Goal: Information Seeking & Learning: Learn about a topic

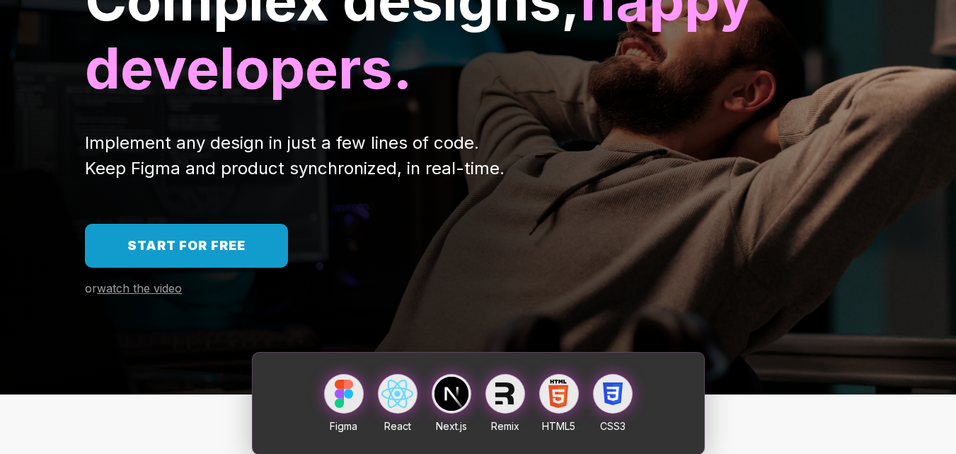
click at [180, 262] on link "Start for free" at bounding box center [186, 246] width 203 height 44
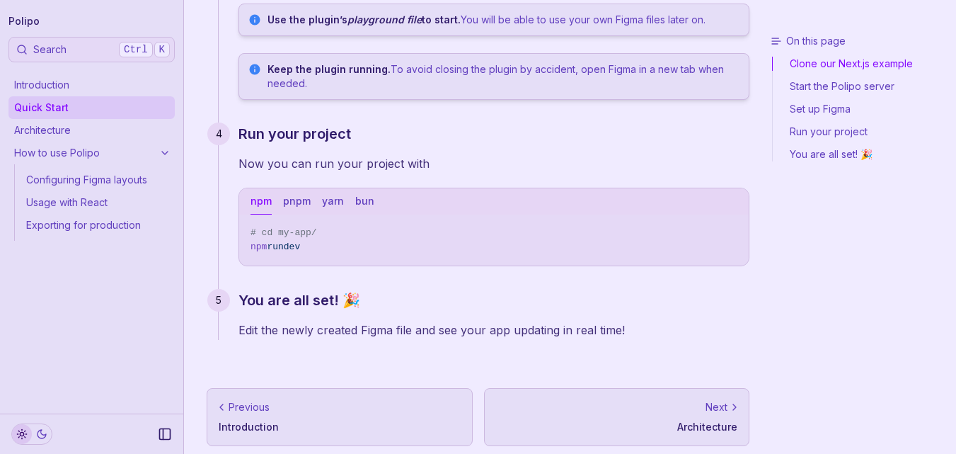
scroll to position [636, 0]
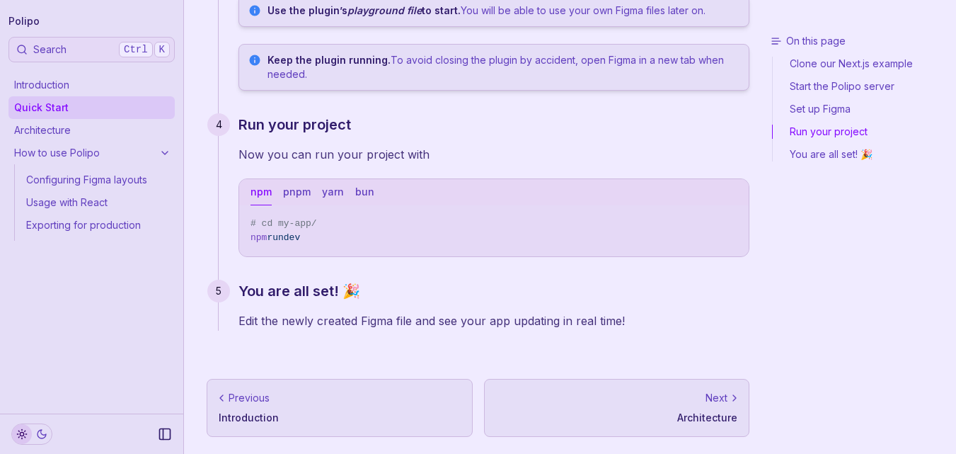
click at [719, 413] on p "Architecture" at bounding box center [617, 418] width 242 height 14
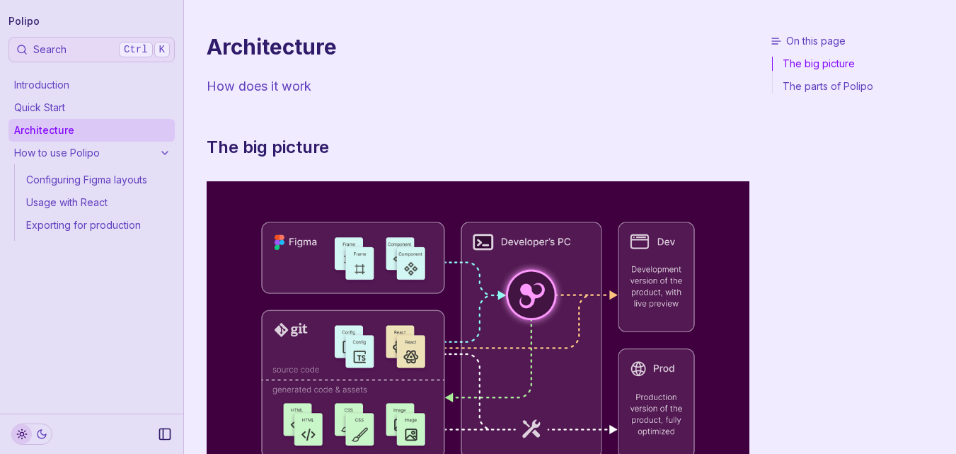
click at [719, 413] on img at bounding box center [478, 355] width 543 height 348
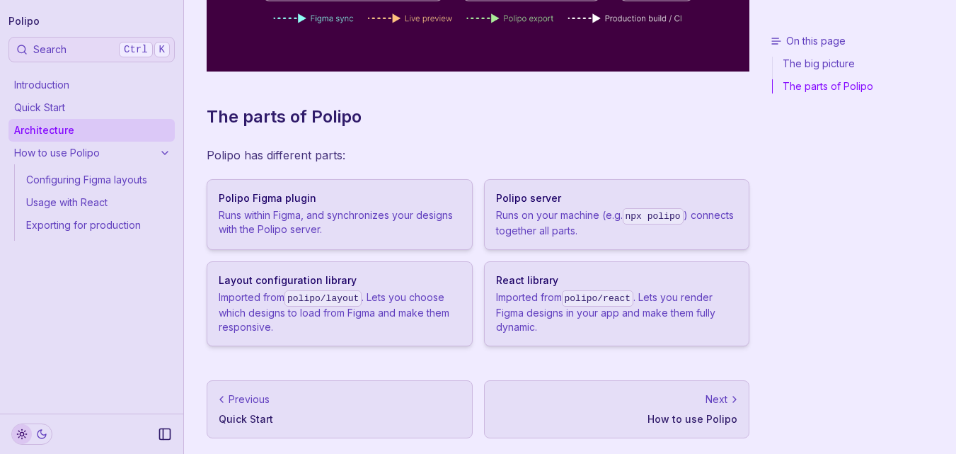
click at [719, 413] on p "How to use Polipo" at bounding box center [617, 419] width 242 height 14
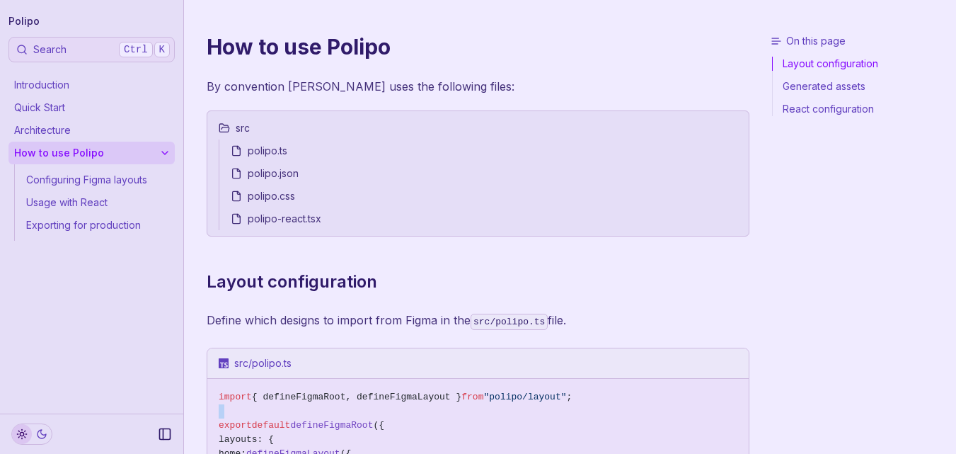
click at [719, 413] on span at bounding box center [478, 411] width 519 height 14
click at [123, 231] on link "Exporting for production" at bounding box center [98, 225] width 154 height 23
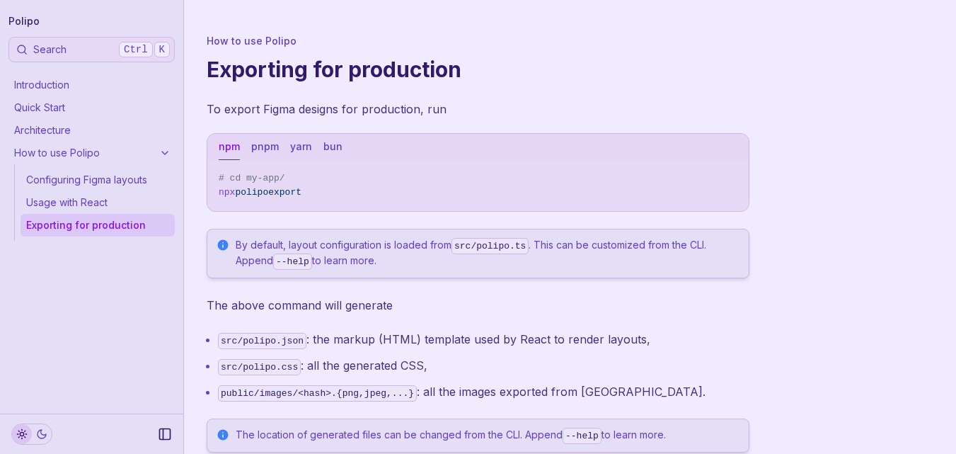
click at [84, 102] on link "Quick Start" at bounding box center [91, 107] width 166 height 23
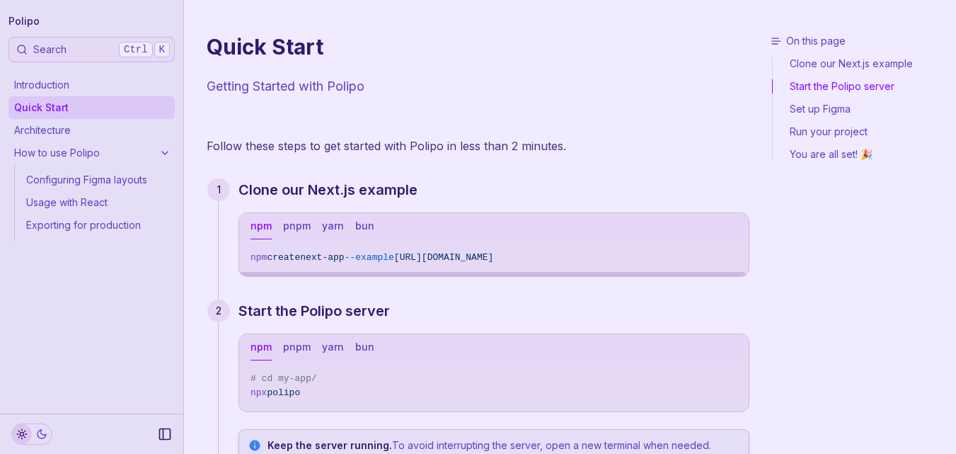
scroll to position [636, 0]
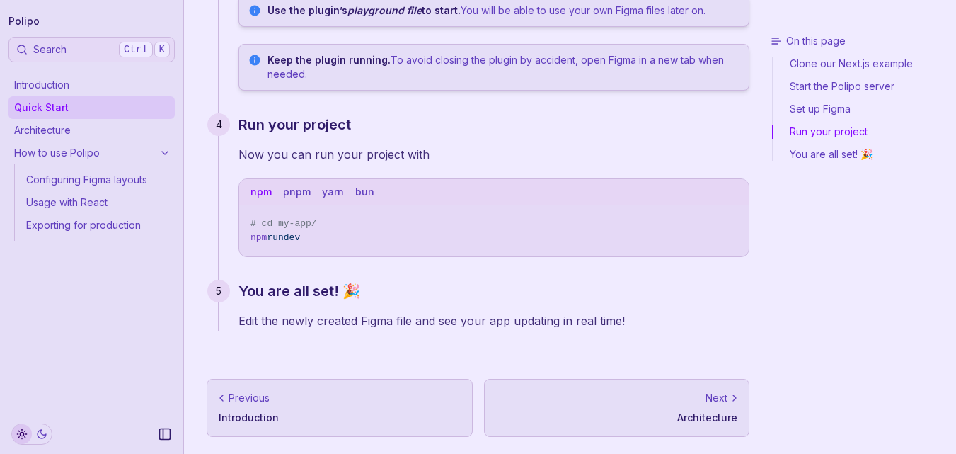
click at [730, 403] on icon at bounding box center [734, 397] width 11 height 11
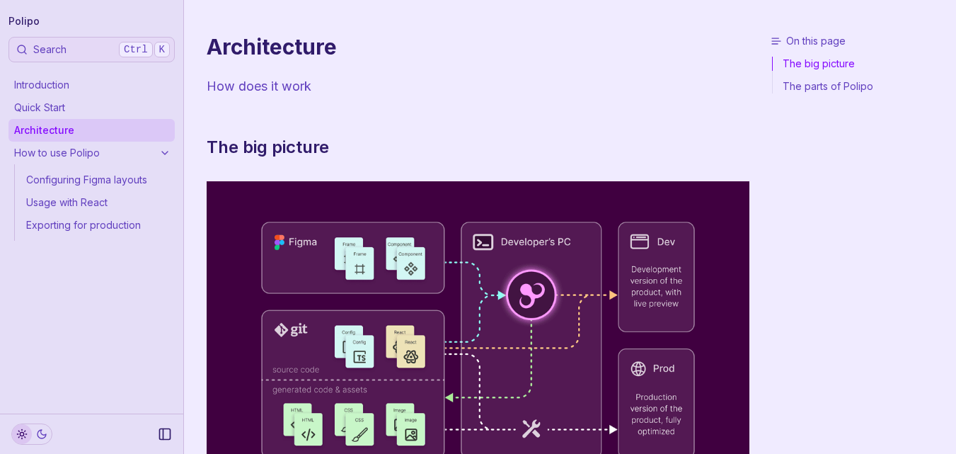
scroll to position [457, 0]
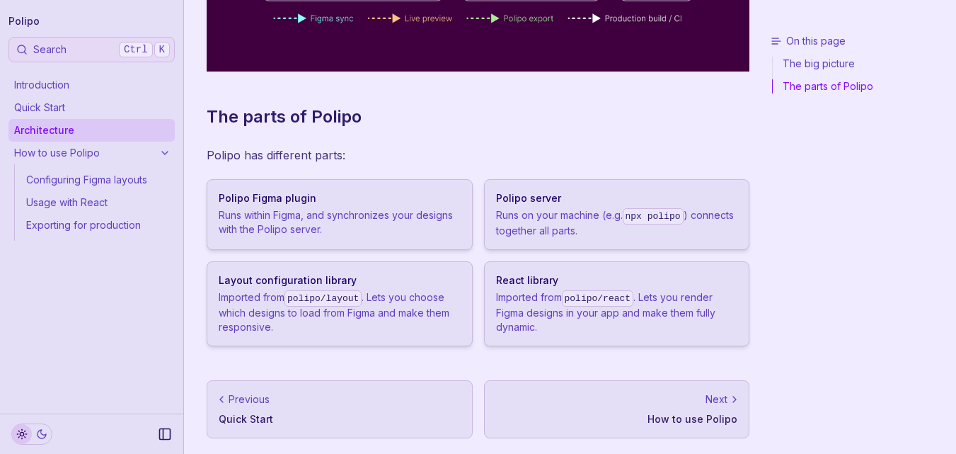
click at [721, 412] on p "How to use Polipo" at bounding box center [617, 419] width 242 height 14
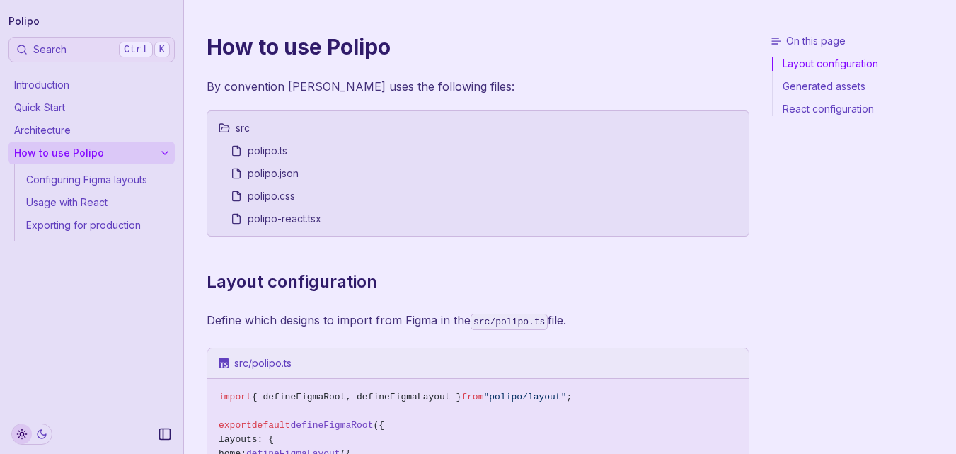
scroll to position [791, 0]
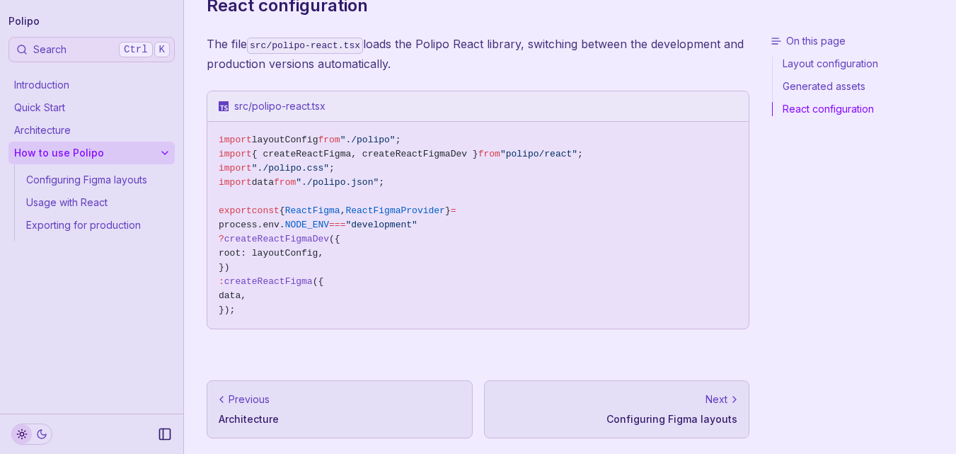
click at [722, 403] on p "Next" at bounding box center [717, 399] width 22 height 14
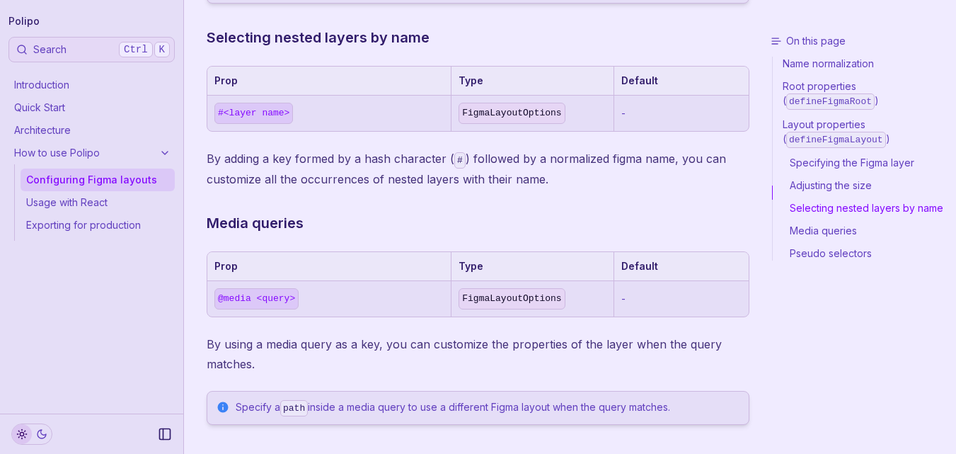
scroll to position [1854, 0]
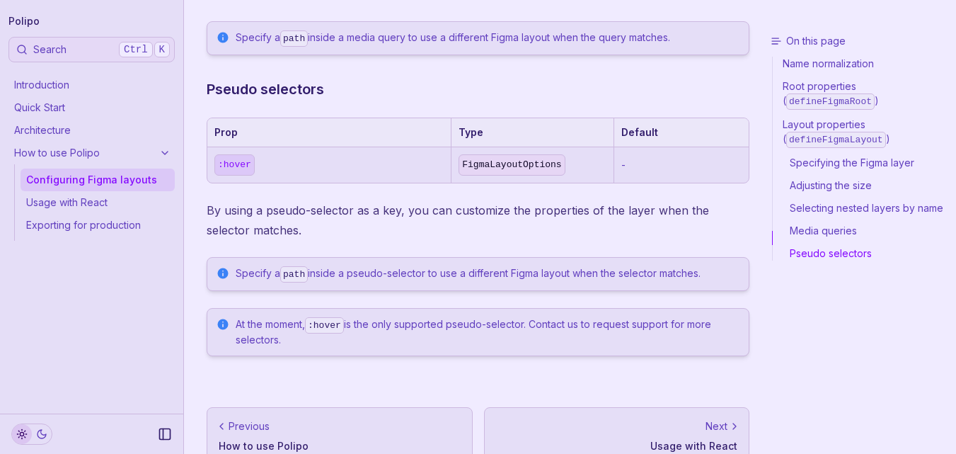
click at [722, 419] on p "Next" at bounding box center [717, 426] width 22 height 14
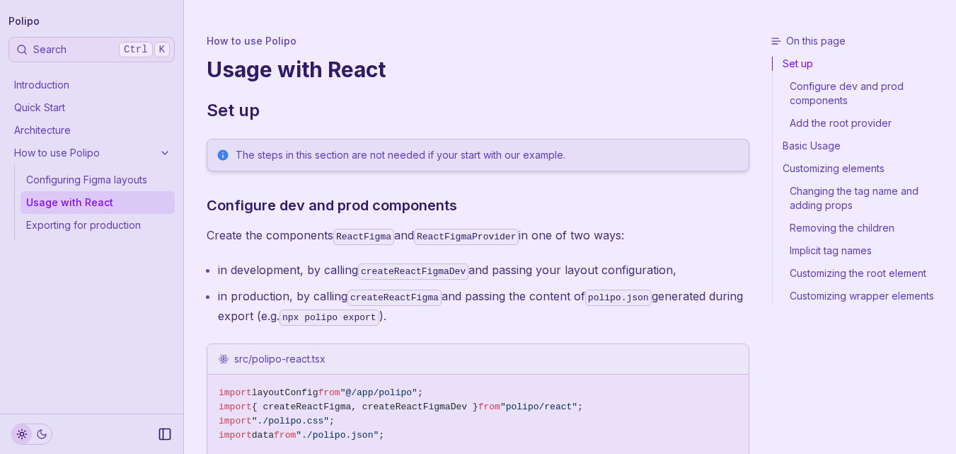
click at [722, 403] on span "import { createReactFigma, createReactFigmaDev } from "polipo/react" ;" at bounding box center [478, 407] width 519 height 14
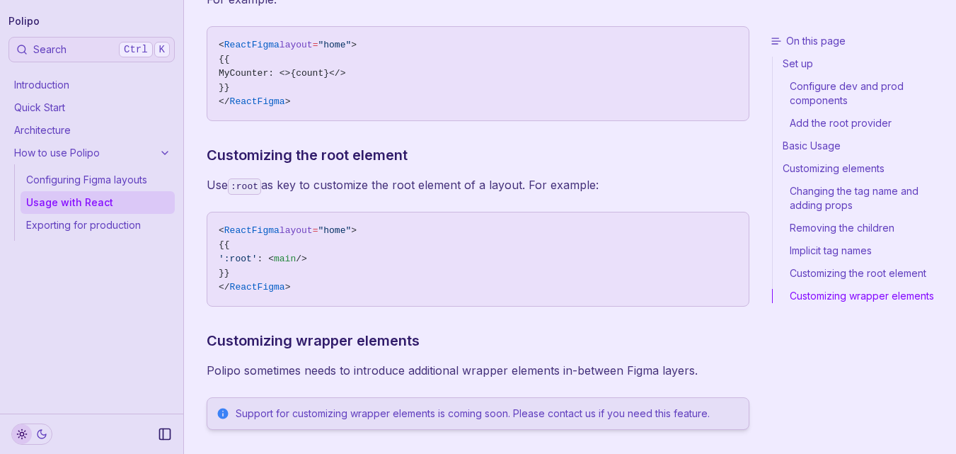
scroll to position [2756, 0]
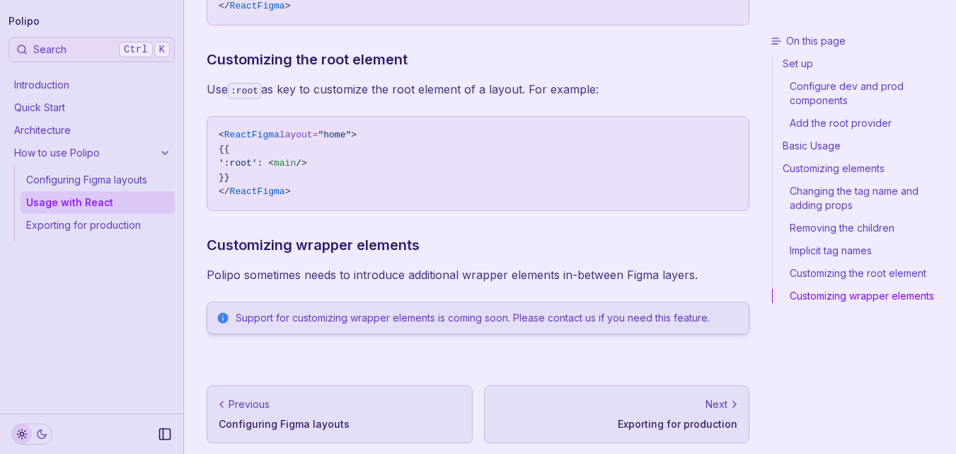
click at [679, 397] on div "Next" at bounding box center [617, 404] width 242 height 14
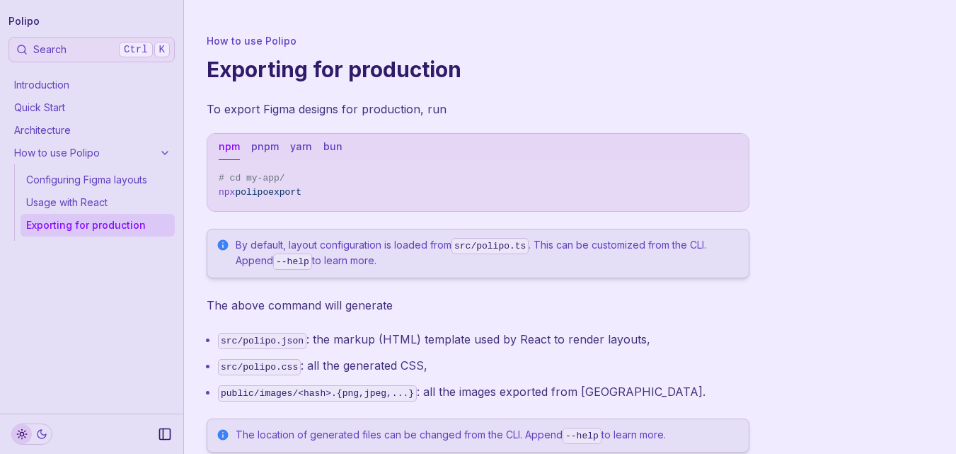
scroll to position [121, 0]
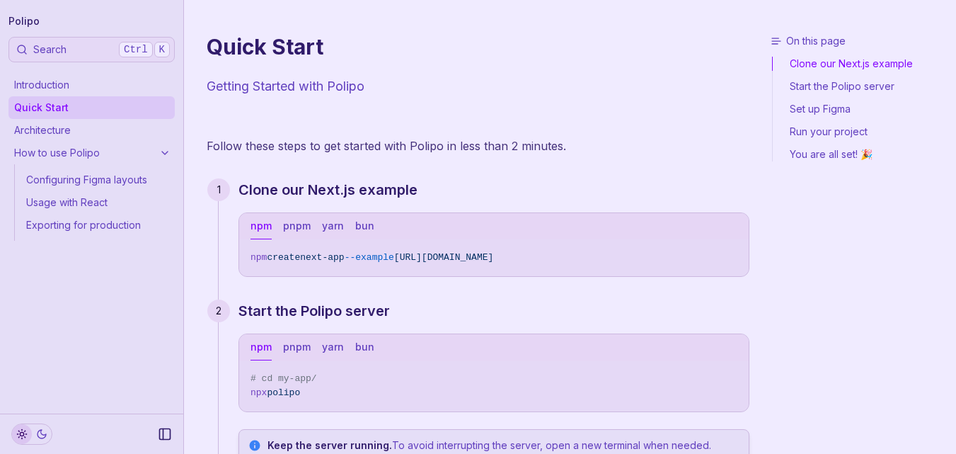
click at [171, 430] on rect "Collapse Sidebar" at bounding box center [165, 434] width 11 height 11
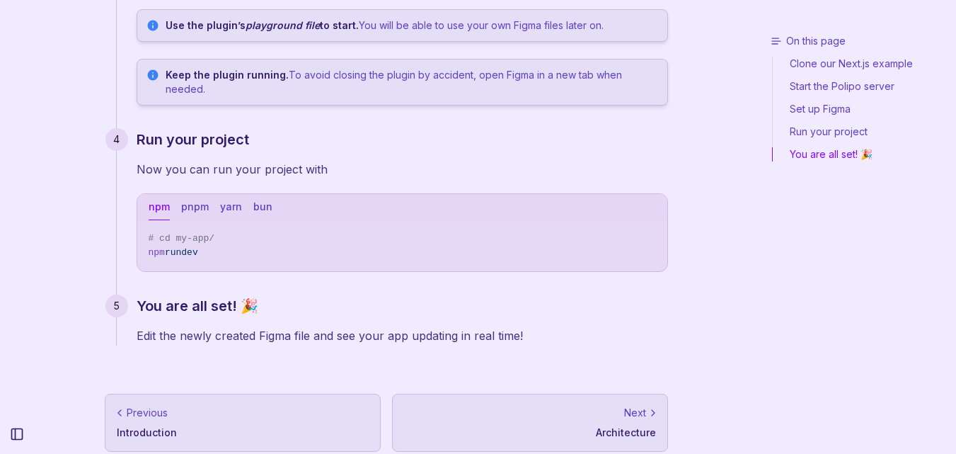
scroll to position [621, 0]
drag, startPoint x: 806, startPoint y: 163, endPoint x: 808, endPoint y: 149, distance: 13.6
click at [808, 149] on link "You are all set! 🎉" at bounding box center [862, 152] width 178 height 18
